Goal: Feedback & Contribution: Contribute content

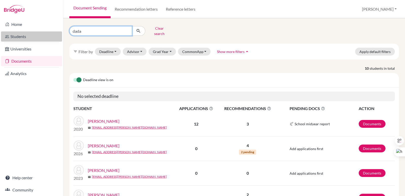
drag, startPoint x: 81, startPoint y: 31, endPoint x: 59, endPoint y: 34, distance: 22.9
click at [59, 34] on div "Home Students Universities Documents Analytics Help center Community Document S…" at bounding box center [202, 98] width 405 height 196
type input "mayen"
click button "submit" at bounding box center [138, 31] width 13 height 10
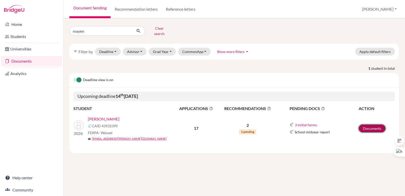
click at [367, 125] on link "Documents" at bounding box center [371, 128] width 27 height 8
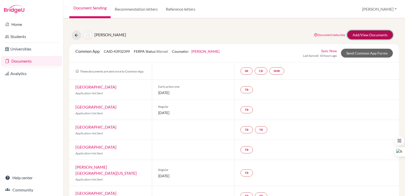
click at [356, 35] on link "Add/View Documents" at bounding box center [370, 34] width 46 height 9
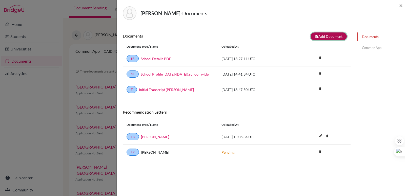
click at [326, 35] on button "note_add Add Document" at bounding box center [328, 36] width 36 height 8
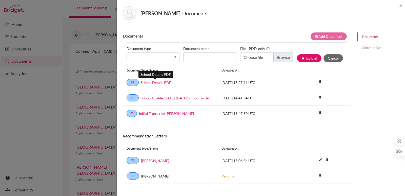
click at [157, 84] on link "School Details PDF" at bounding box center [156, 82] width 30 height 5
click at [162, 53] on select "Change explanation for Common App reports Counselor recommendation Internationa…" at bounding box center [152, 57] width 53 height 10
select select "2"
click at [126, 52] on select "Change explanation for Common App reports Counselor recommendation Internationa…" at bounding box center [152, 57] width 53 height 10
click at [194, 60] on input "Document name" at bounding box center [209, 57] width 53 height 10
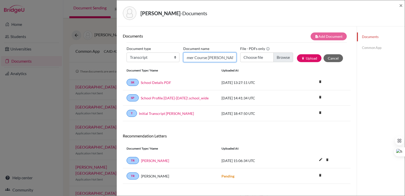
scroll to position [0, 10]
type input "Summer Course Mayela Mayen"
click at [281, 55] on input "Choose file" at bounding box center [266, 57] width 53 height 10
type input "C:\fakepath\Summer Harvard Mayela Mayen.pdf"
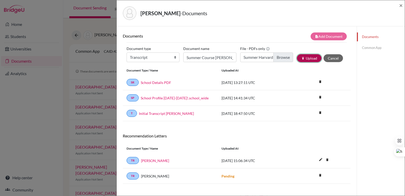
click at [303, 60] on button "publish Upload" at bounding box center [309, 58] width 25 height 8
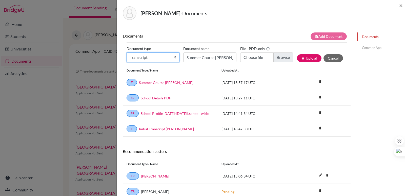
click at [139, 57] on select "Change explanation for Common App reports Counselor recommendation Internationa…" at bounding box center [152, 57] width 53 height 10
select select "2"
click at [126, 52] on select "Change explanation for Common App reports Counselor recommendation Internationa…" at bounding box center [152, 57] width 53 height 10
click at [194, 58] on input "Summer Course Mayela Mayen" at bounding box center [209, 57] width 53 height 10
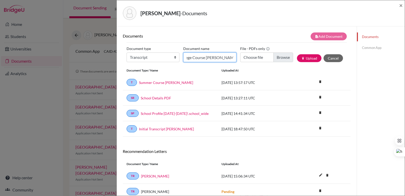
type input "Pre-College Course Mayela Mayen"
click at [281, 61] on input "Choose file" at bounding box center [266, 57] width 53 height 10
type input "C:\fakepath\PreCollege Notre Dame Mayela Mayen.pdf"
click at [312, 57] on button "publish Upload" at bounding box center [309, 58] width 25 height 8
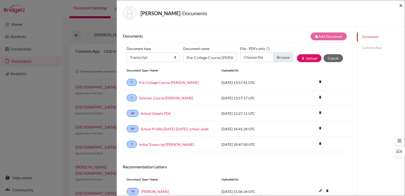
click at [399, 6] on span "×" at bounding box center [401, 5] width 4 height 7
